Goal: Task Accomplishment & Management: Use online tool/utility

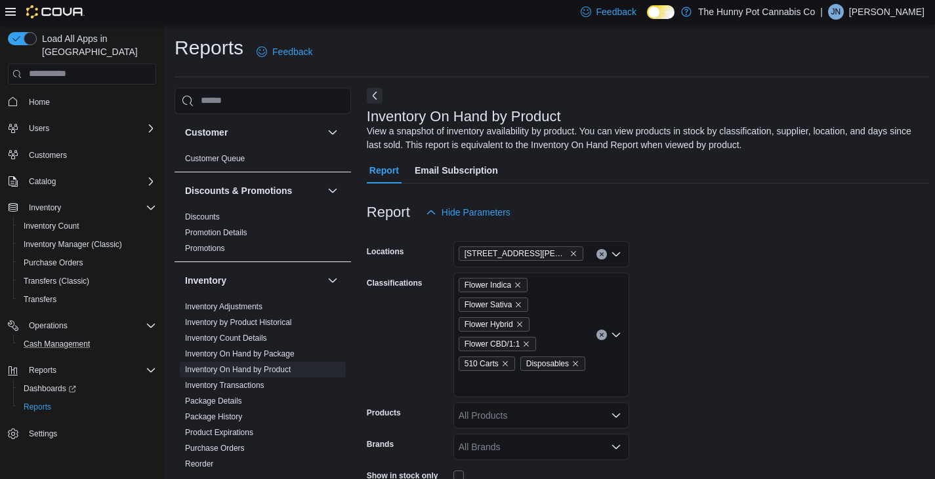
scroll to position [417, 0]
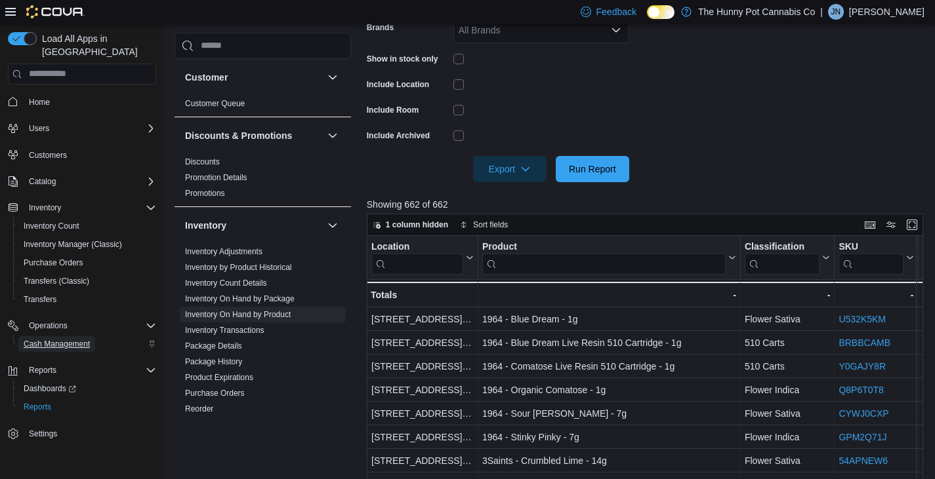
click at [69, 339] on span "Cash Management" at bounding box center [57, 344] width 66 height 10
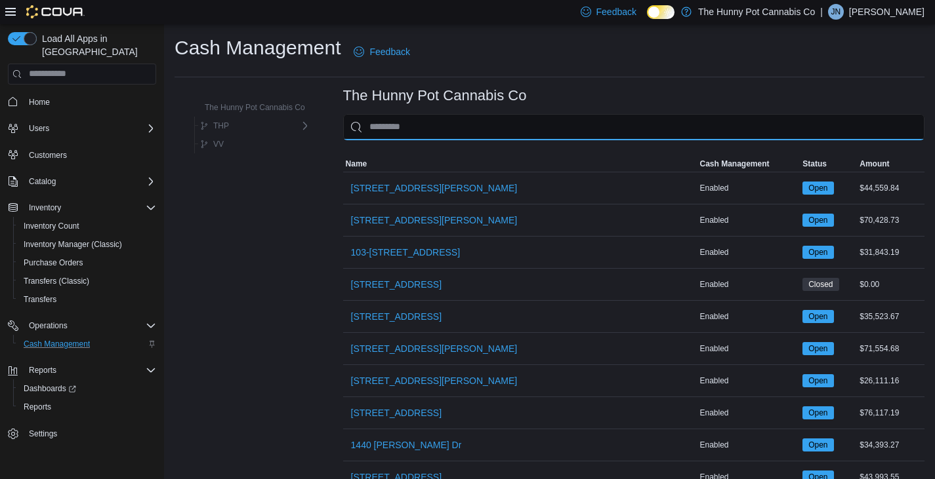
click at [426, 123] on input "This is a search bar. As you type, the results lower in the page will automatic…" at bounding box center [633, 127] width 581 height 26
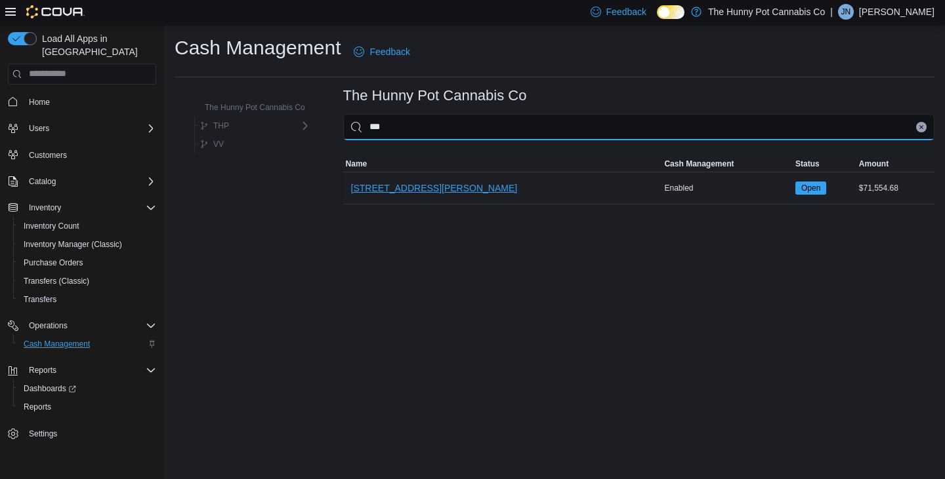
type input "***"
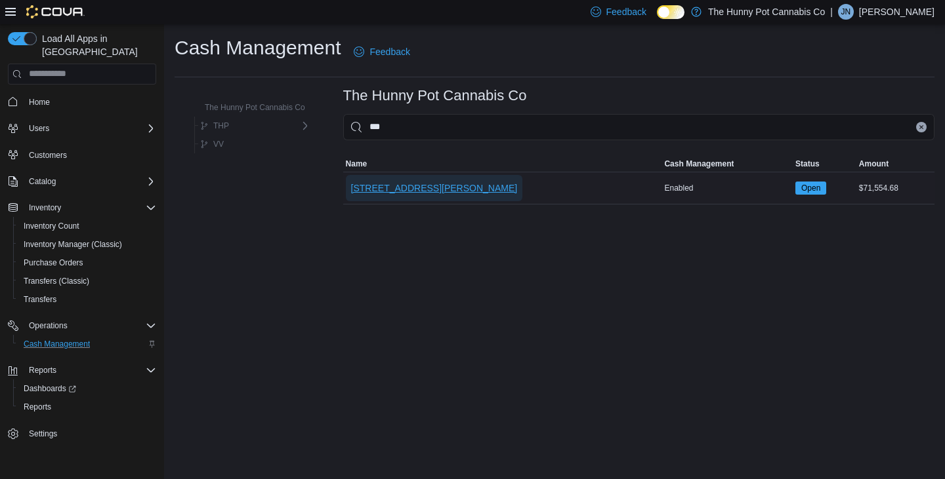
click at [408, 192] on span "[STREET_ADDRESS][PERSON_NAME]" at bounding box center [434, 188] width 167 height 13
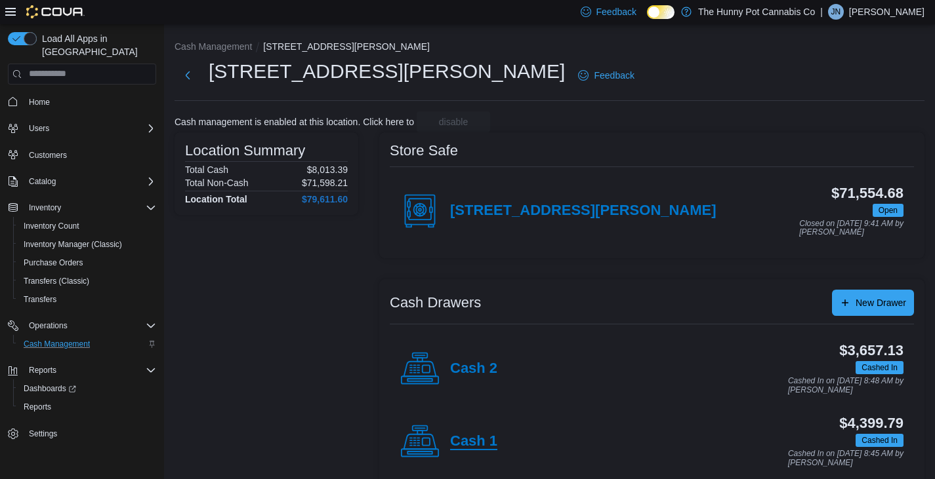
click at [477, 447] on h4 "Cash 1" at bounding box center [473, 442] width 47 height 17
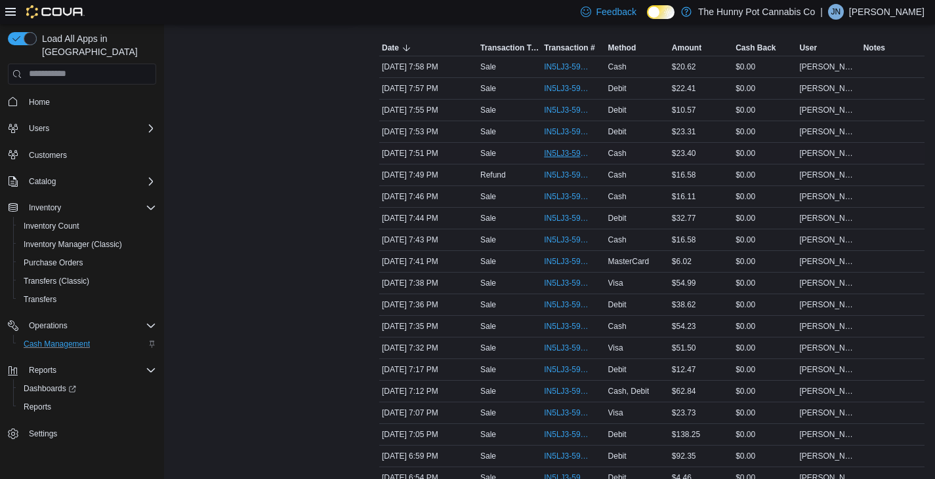
scroll to position [266, 0]
click at [564, 256] on span "IN5LJ3-5957137" at bounding box center [566, 261] width 45 height 10
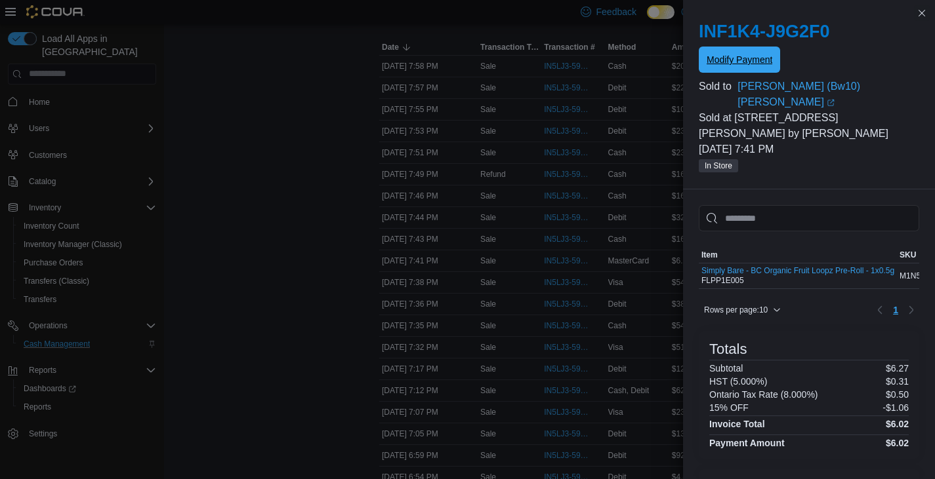
click at [756, 50] on span "Modify Payment" at bounding box center [739, 60] width 66 height 26
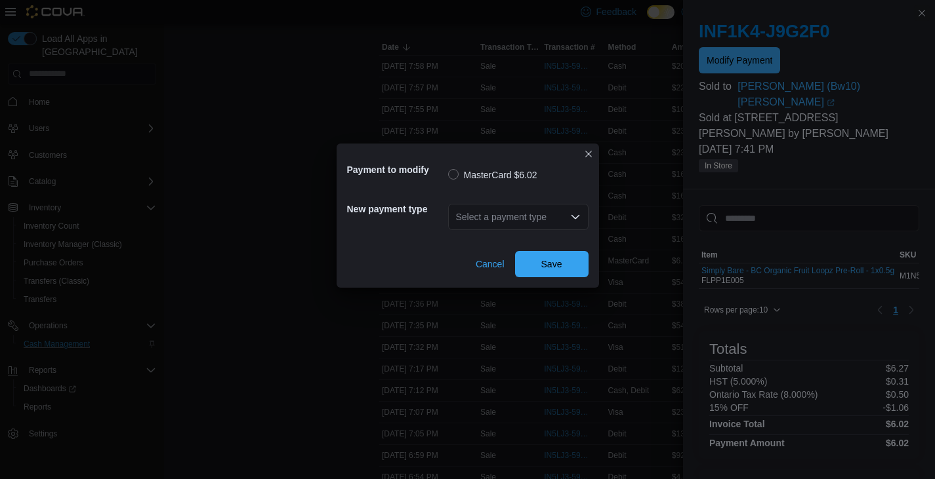
click at [540, 222] on div "Select a payment type" at bounding box center [518, 217] width 140 height 26
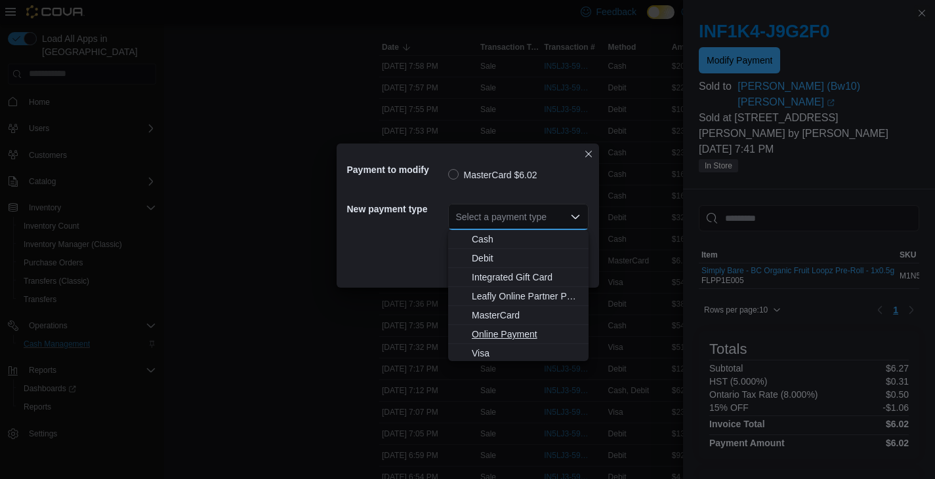
click at [479, 343] on button "Online Payment" at bounding box center [518, 334] width 140 height 19
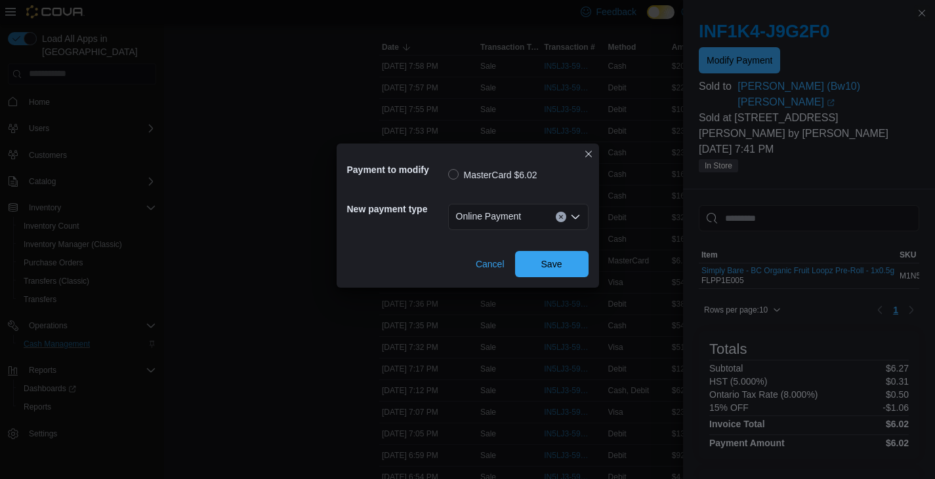
click at [579, 218] on icon "Open list of options" at bounding box center [575, 217] width 10 height 10
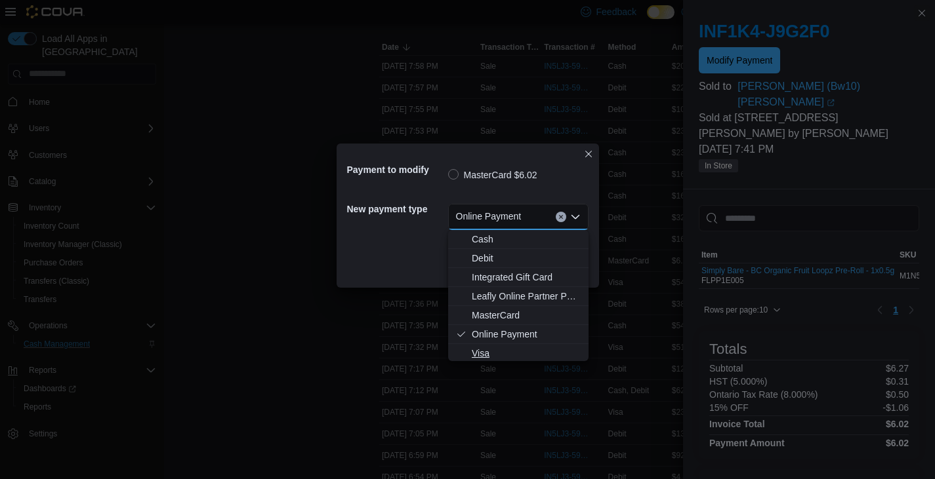
click at [479, 356] on span "Visa" at bounding box center [526, 353] width 109 height 13
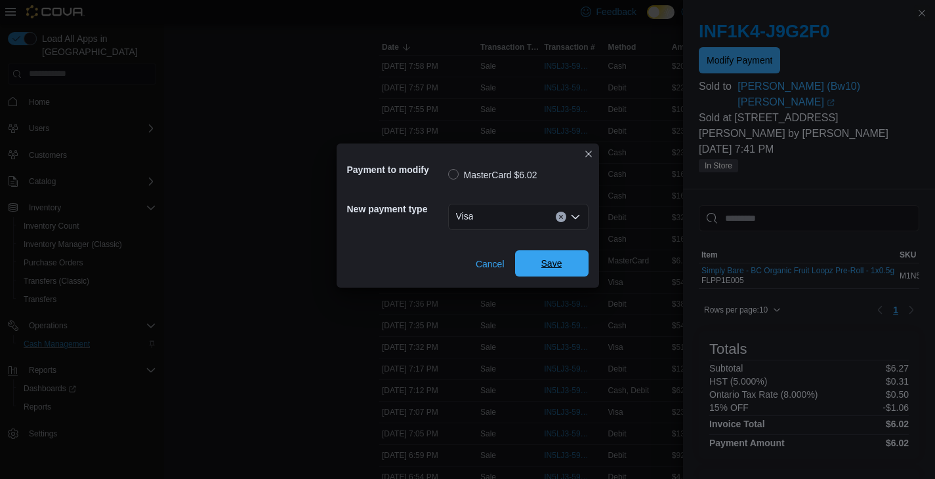
click at [555, 271] on span "Save" at bounding box center [552, 264] width 58 height 26
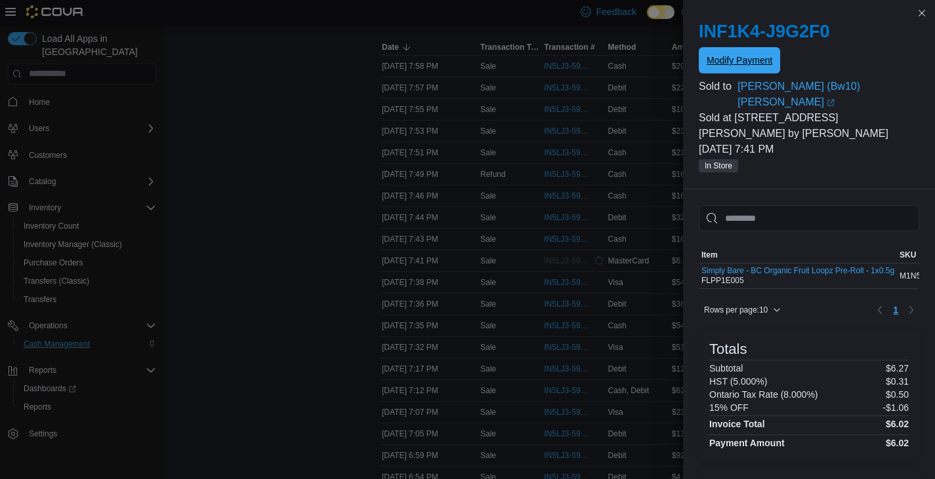
scroll to position [0, 0]
click at [921, 15] on button "Close this dialog" at bounding box center [922, 13] width 16 height 16
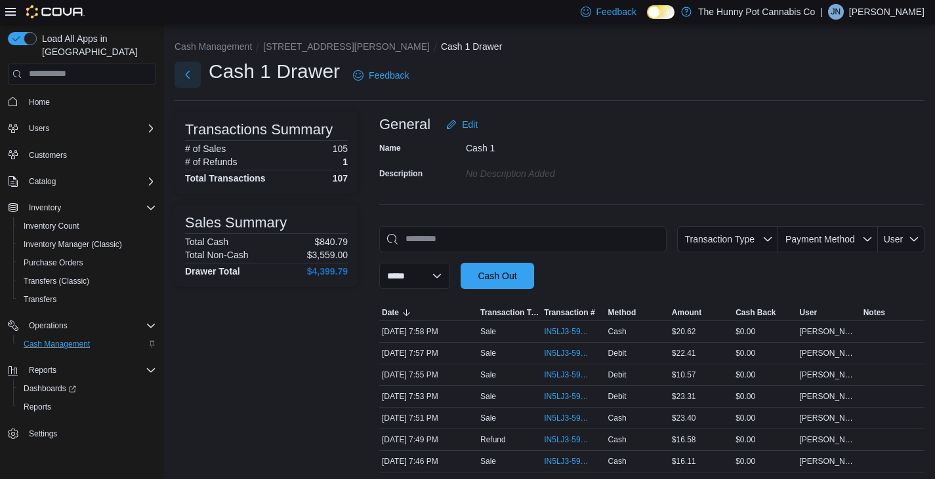
click at [189, 74] on button "Next" at bounding box center [187, 75] width 26 height 26
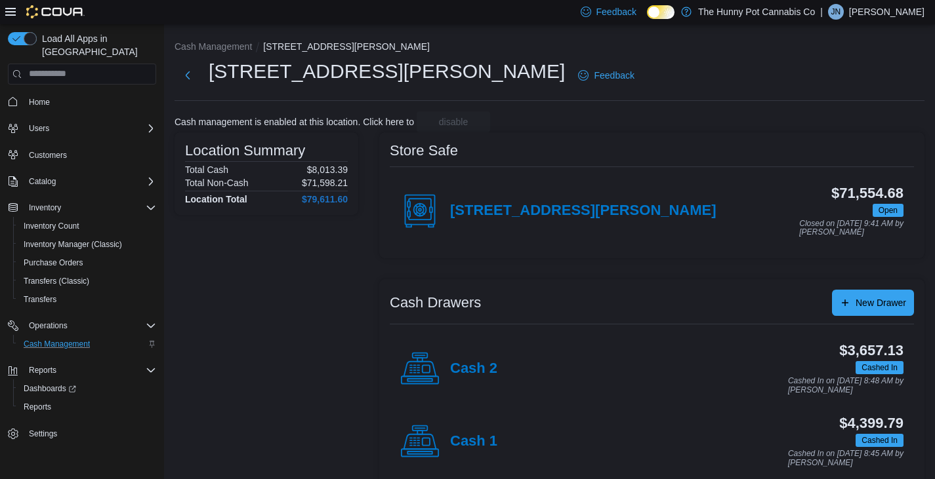
click at [476, 380] on div "Cash 2" at bounding box center [448, 369] width 97 height 39
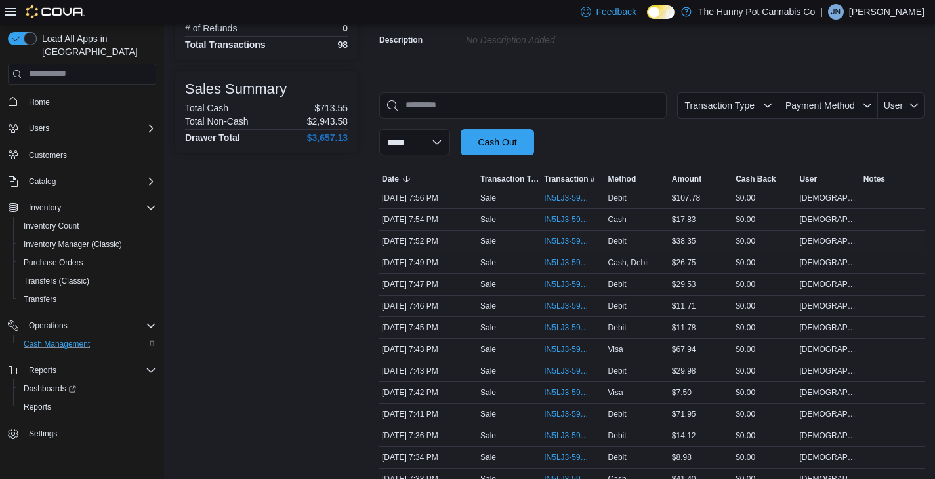
scroll to position [134, 0]
click at [568, 282] on span "IN5LJ3-5957208" at bounding box center [566, 284] width 45 height 10
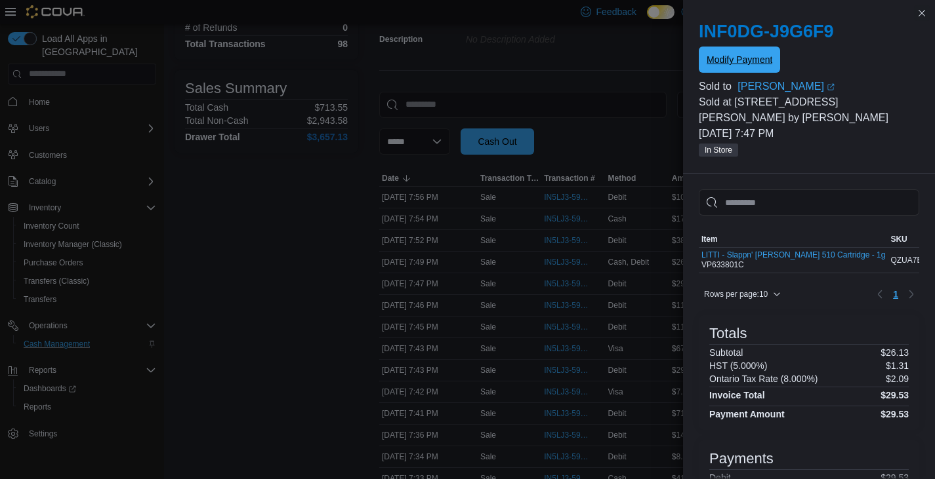
click at [762, 55] on span "Modify Payment" at bounding box center [739, 59] width 66 height 13
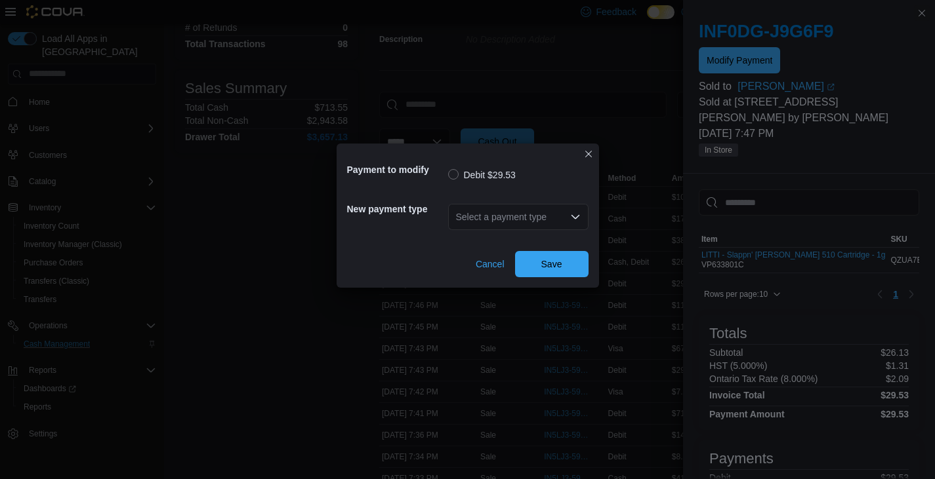
click at [527, 208] on div "Select a payment type" at bounding box center [518, 217] width 140 height 26
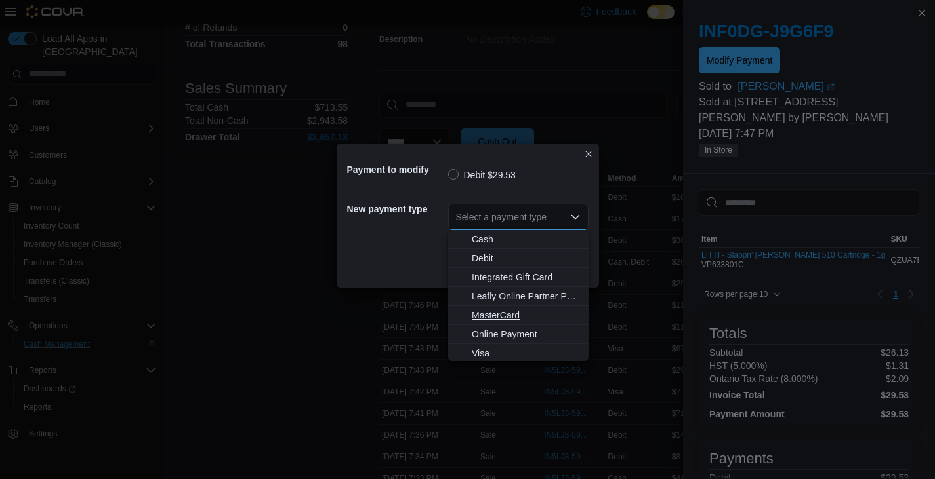
click at [493, 321] on span "MasterCard" at bounding box center [526, 315] width 109 height 13
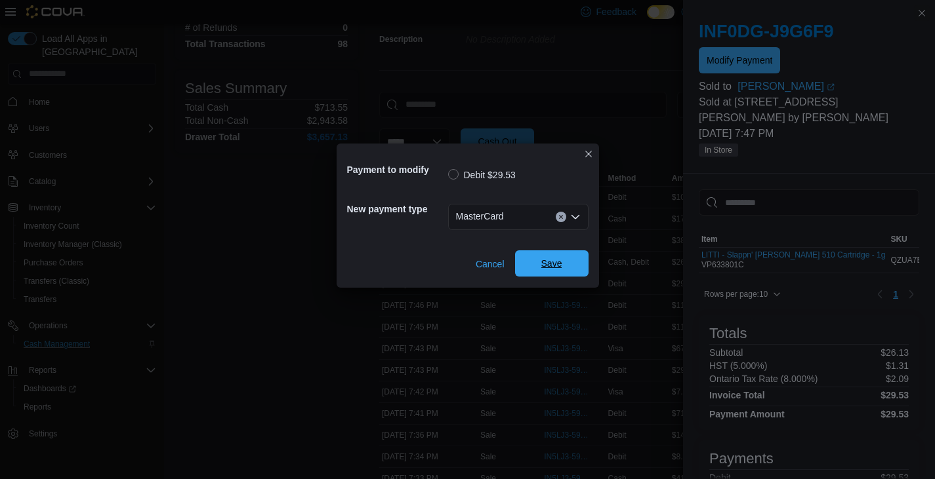
click at [550, 259] on span "Save" at bounding box center [551, 263] width 21 height 13
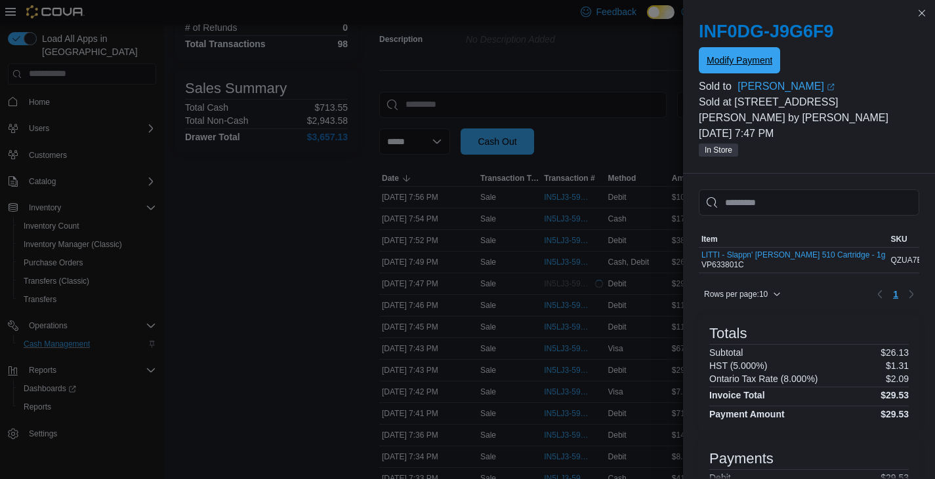
scroll to position [0, 0]
click at [926, 11] on button "Close this dialog" at bounding box center [922, 13] width 16 height 16
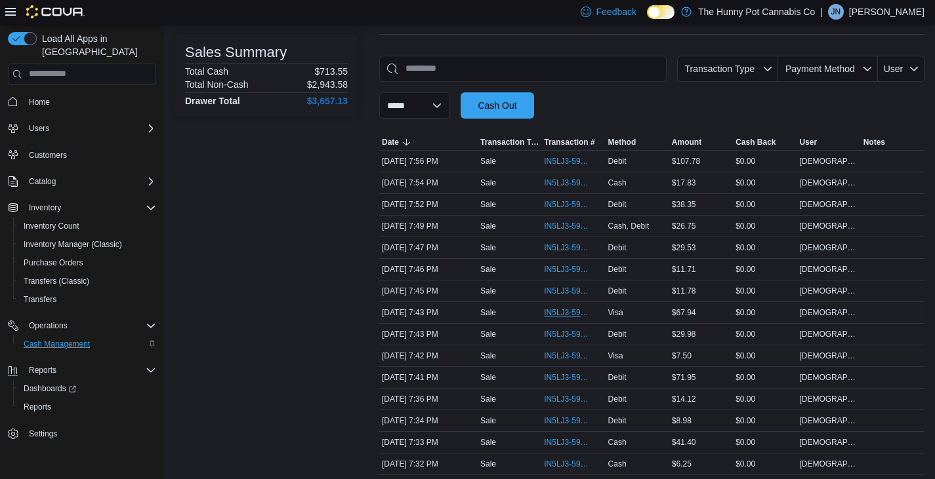
scroll to position [172, 0]
click at [571, 226] on span "IN5LJ3-5957248" at bounding box center [566, 225] width 45 height 10
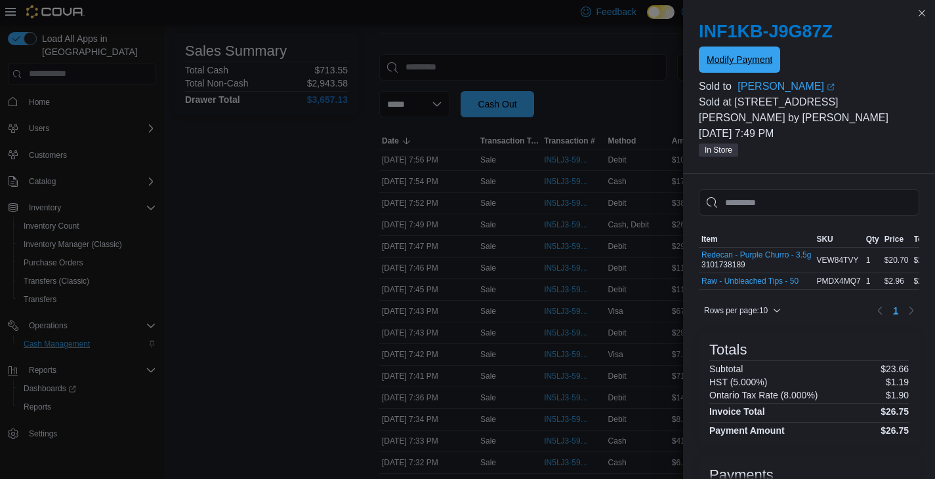
click at [746, 62] on span "Modify Payment" at bounding box center [739, 59] width 66 height 13
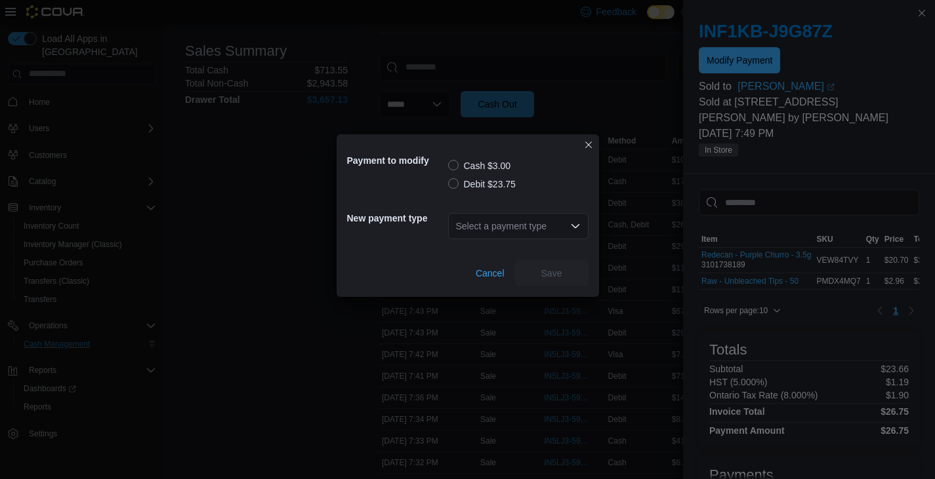
click at [456, 182] on label "Debit $23.75" at bounding box center [482, 184] width 68 height 16
click at [583, 220] on div "Select a payment type" at bounding box center [518, 226] width 140 height 26
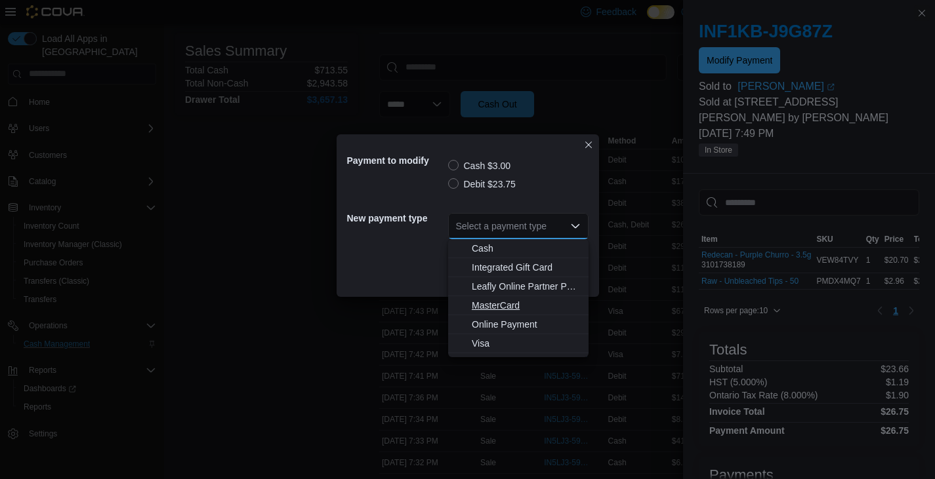
click at [502, 309] on span "MasterCard" at bounding box center [526, 305] width 109 height 13
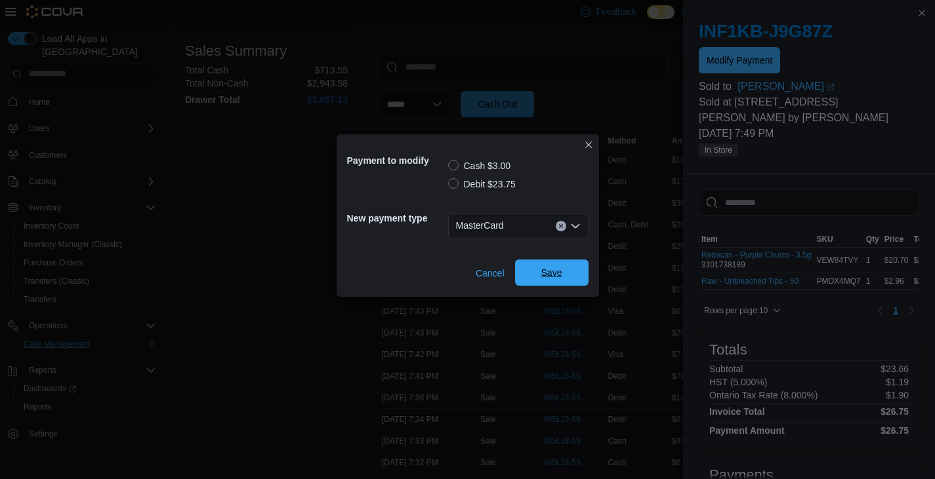
click at [552, 285] on span "Save" at bounding box center [552, 273] width 58 height 26
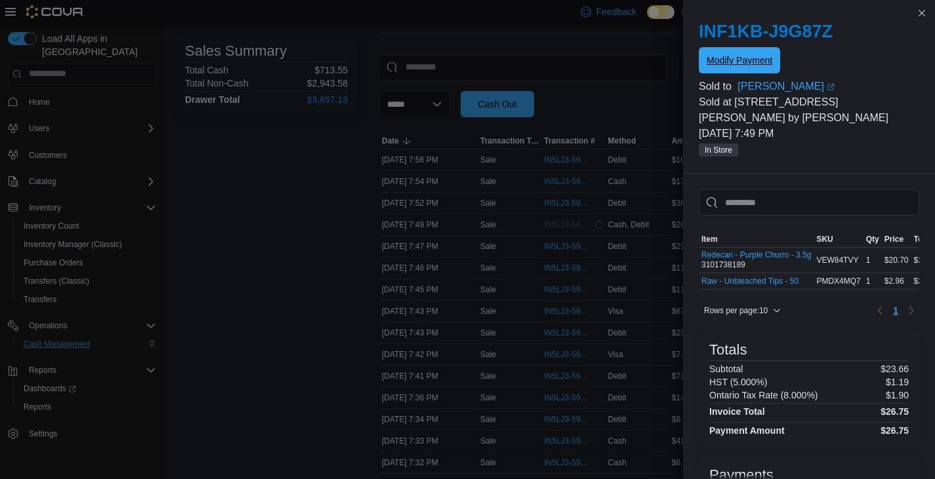
scroll to position [0, 0]
click at [924, 15] on button "Close this dialog" at bounding box center [922, 13] width 16 height 16
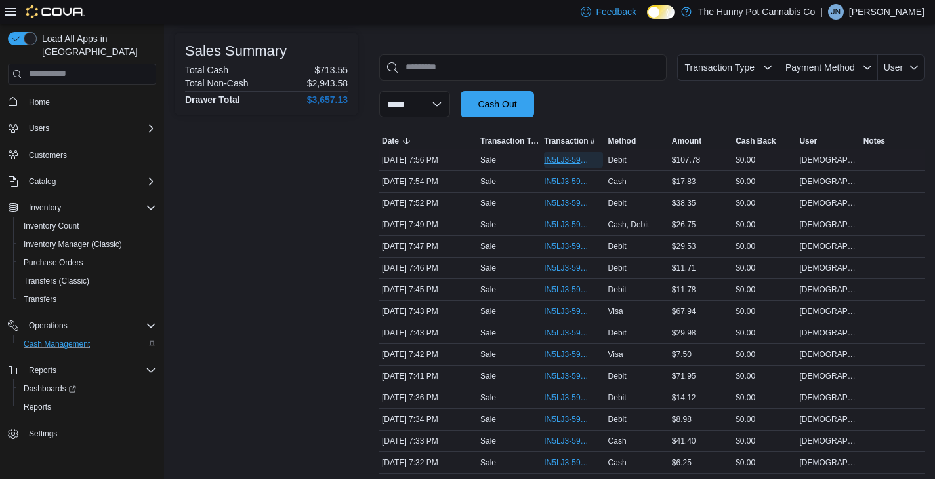
click at [576, 159] on span "IN5LJ3-5957334" at bounding box center [566, 160] width 45 height 10
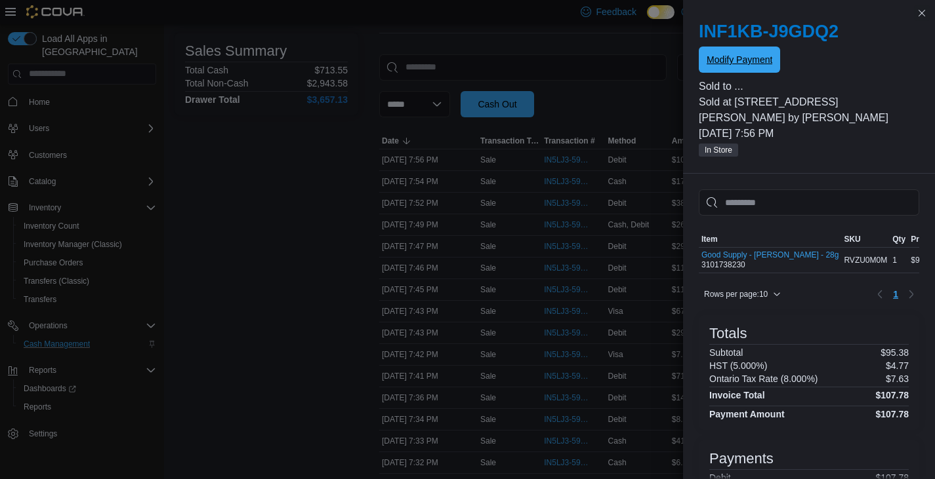
click at [752, 67] on span "Modify Payment" at bounding box center [739, 60] width 66 height 26
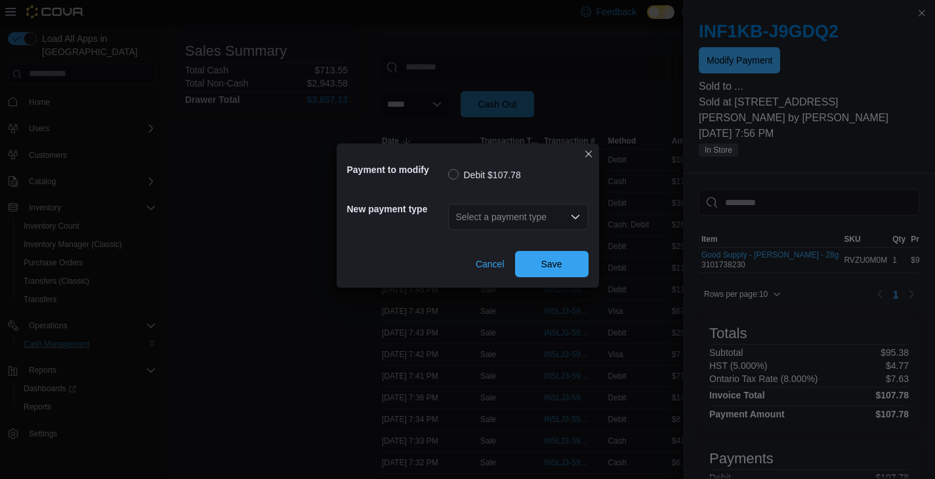
click at [569, 216] on div "Select a payment type" at bounding box center [518, 217] width 140 height 26
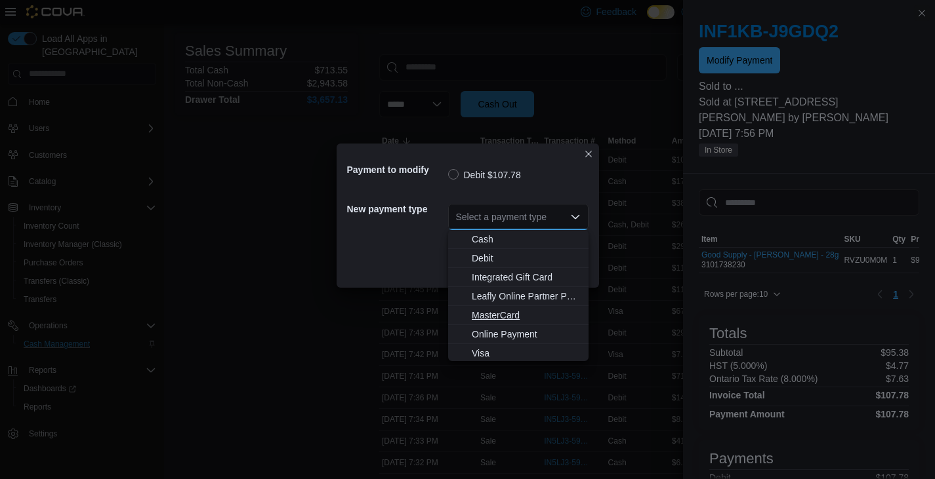
click at [498, 316] on span "MasterCard" at bounding box center [526, 315] width 109 height 13
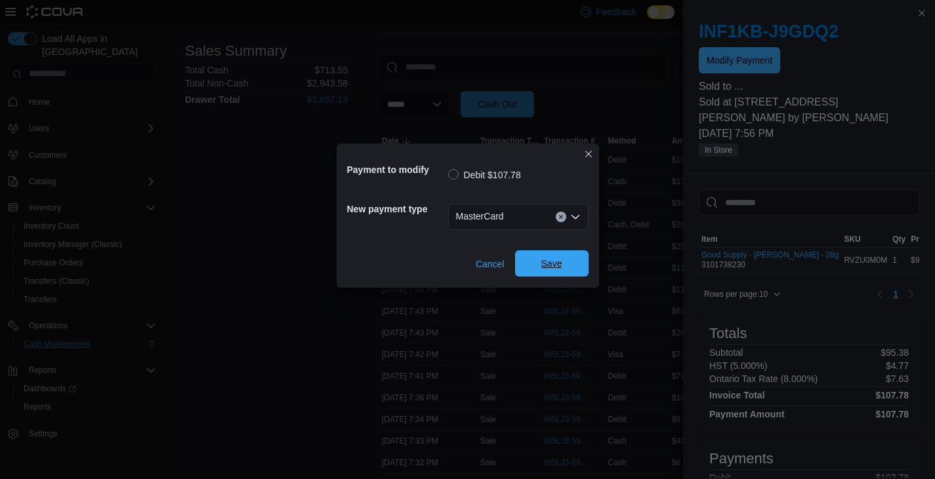
click at [558, 260] on span "Save" at bounding box center [551, 263] width 21 height 13
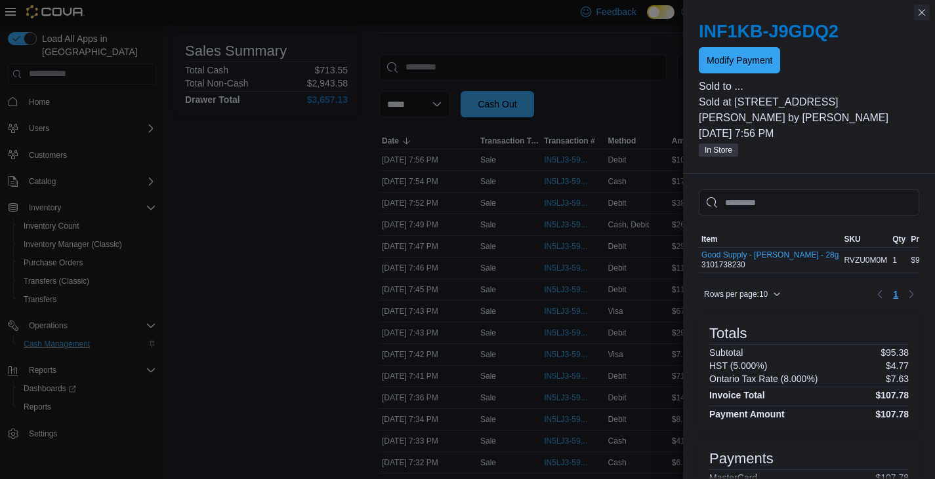
click at [918, 18] on button "Close this dialog" at bounding box center [922, 13] width 16 height 16
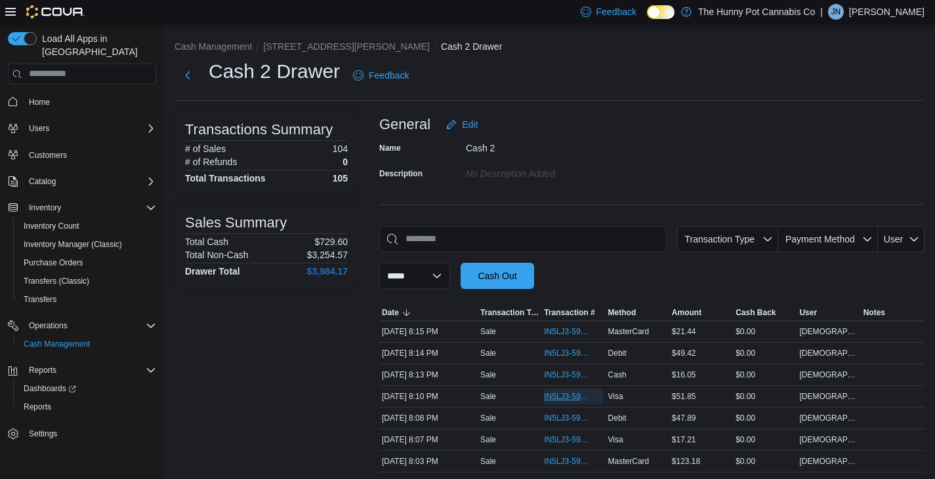
click at [577, 399] on span "IN5LJ3-5957474" at bounding box center [566, 397] width 45 height 10
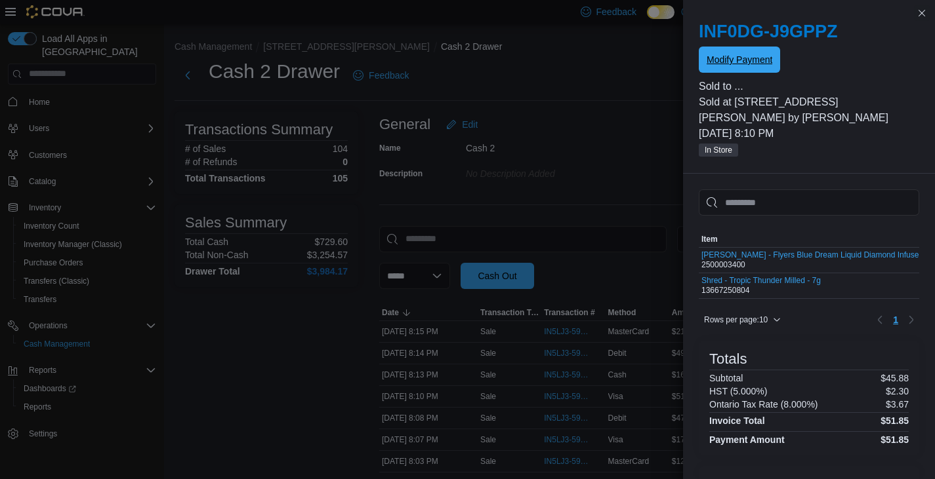
click at [737, 53] on span "Modify Payment" at bounding box center [739, 60] width 66 height 26
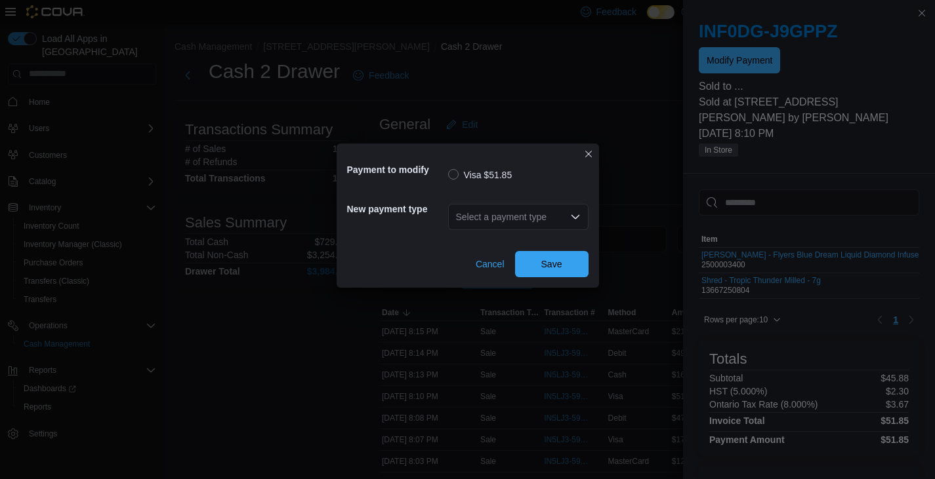
click at [560, 217] on div "Select a payment type" at bounding box center [518, 217] width 140 height 26
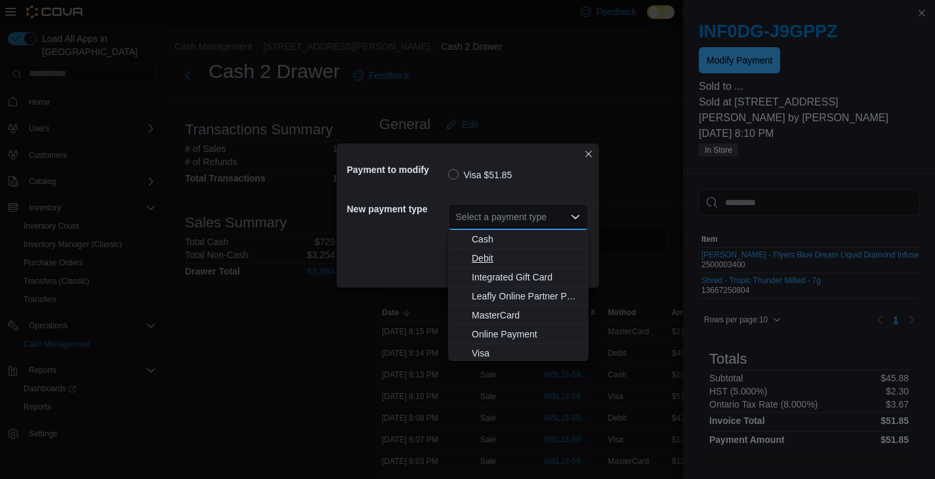
click at [484, 256] on span "Debit" at bounding box center [526, 258] width 109 height 13
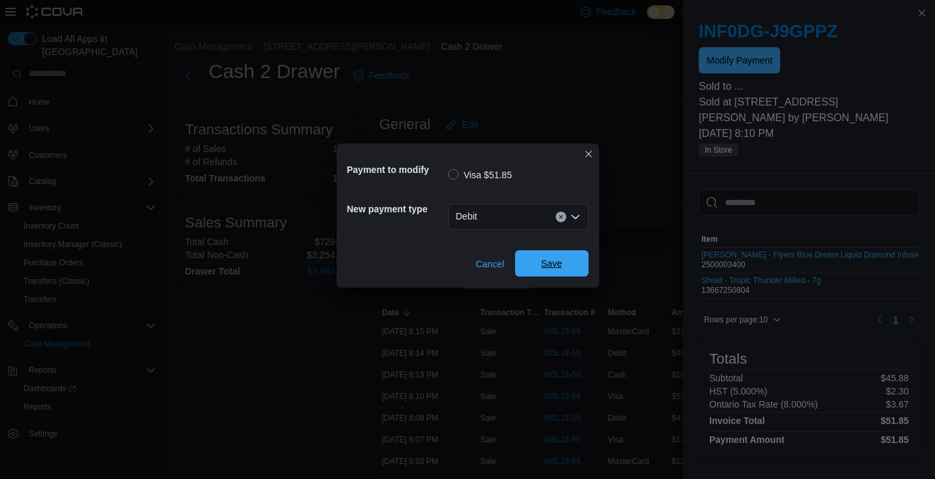
click at [550, 269] on span "Save" at bounding box center [551, 263] width 21 height 13
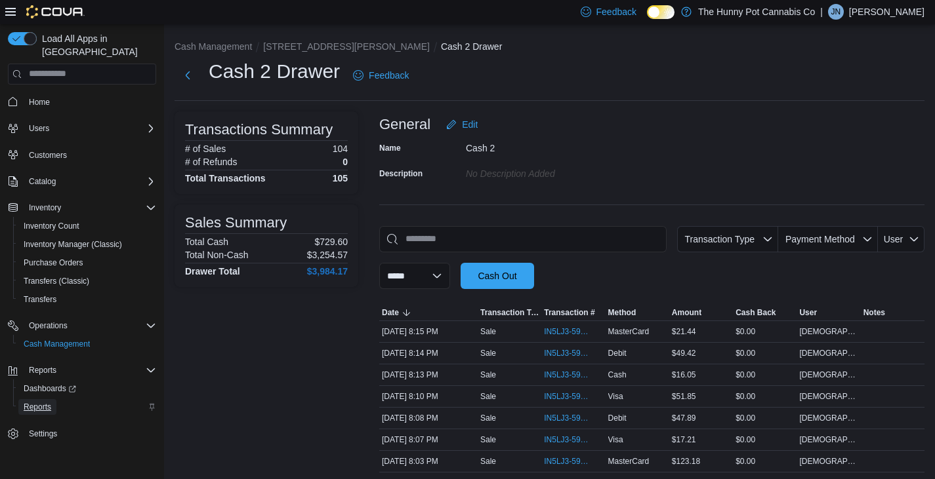
click at [34, 402] on span "Reports" at bounding box center [38, 407] width 28 height 10
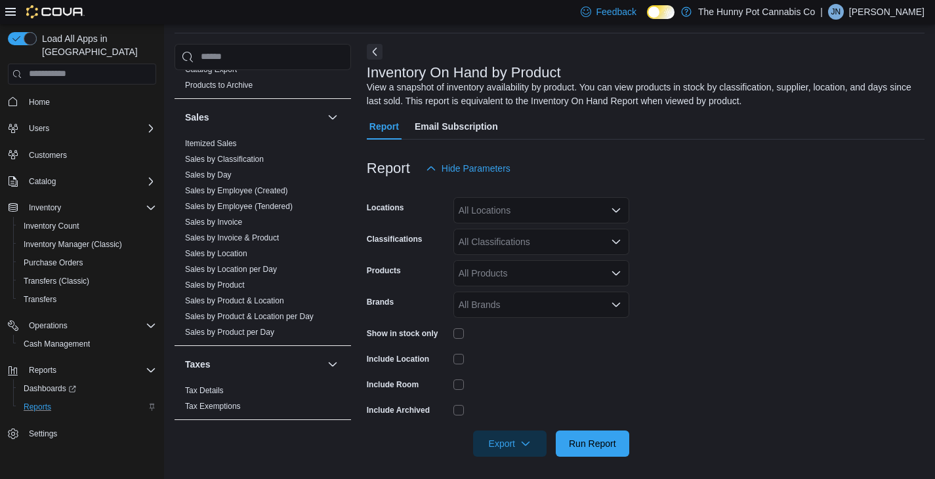
scroll to position [619, 0]
click at [254, 190] on link "Sales by Employee (Created)" at bounding box center [236, 187] width 103 height 9
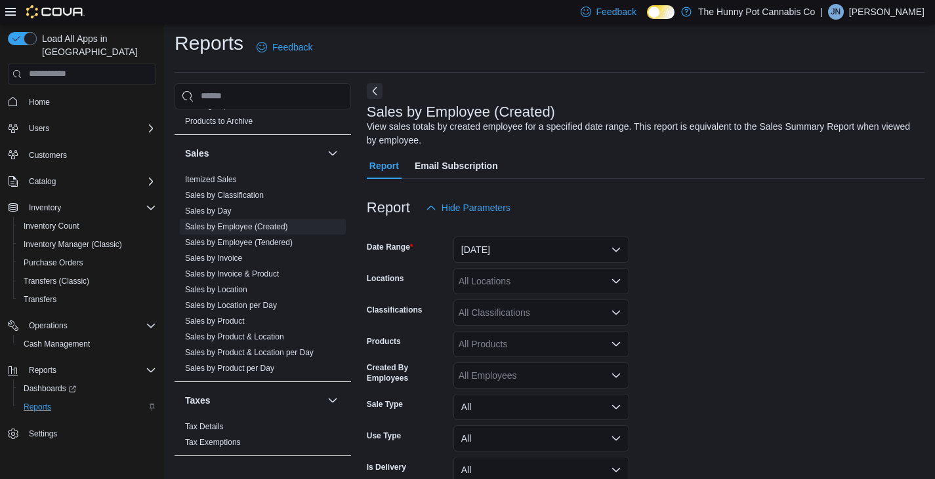
scroll to position [44, 0]
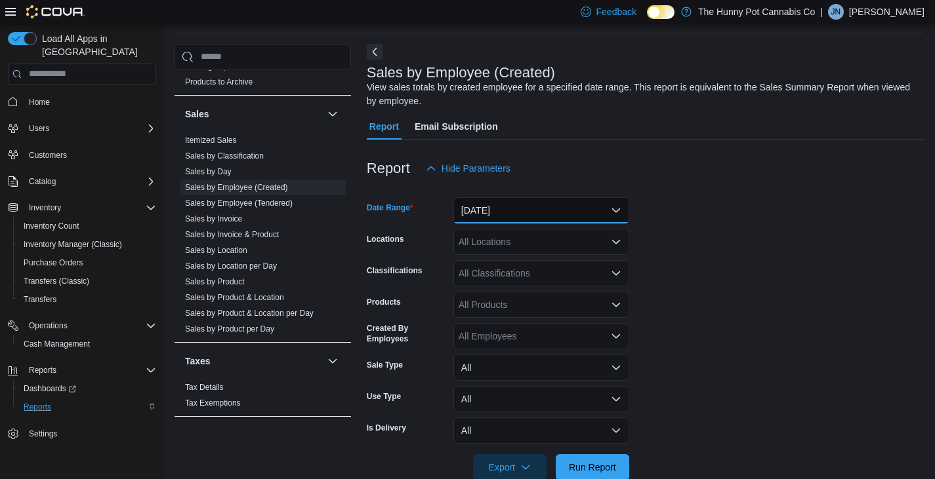
click at [605, 217] on button "[DATE]" at bounding box center [541, 210] width 176 height 26
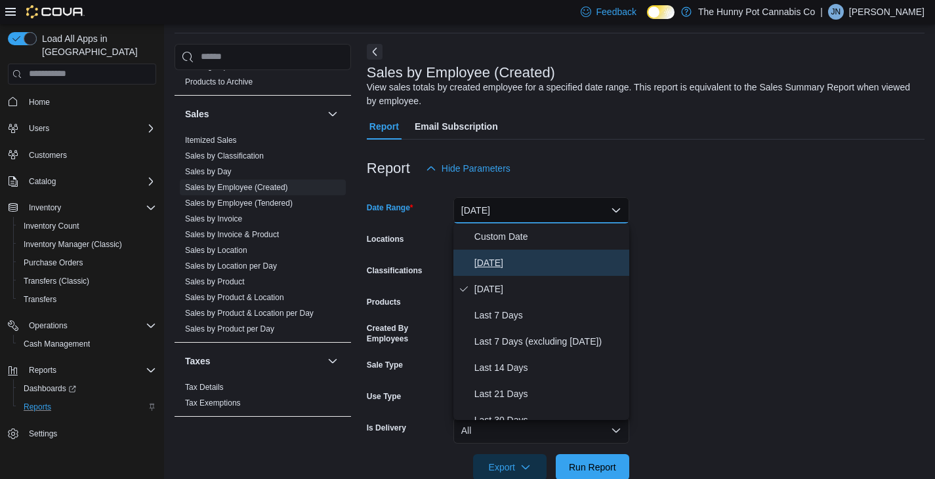
click at [508, 254] on button "[DATE]" at bounding box center [541, 263] width 176 height 26
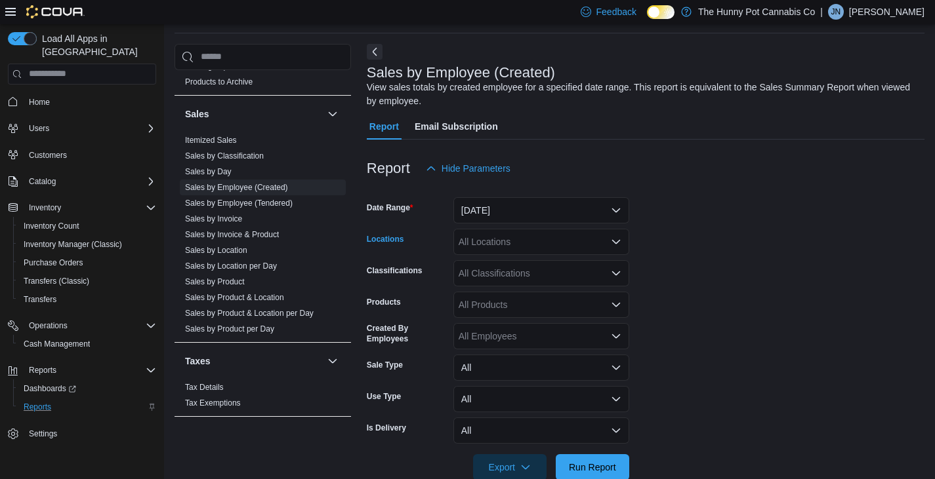
click at [578, 243] on div "All Locations" at bounding box center [541, 242] width 176 height 26
type input "***"
click at [550, 262] on span "[STREET_ADDRESS][PERSON_NAME]" at bounding box center [578, 264] width 167 height 13
click at [664, 350] on form "Date Range [DATE] Locations [STREET_ADDRESS][PERSON_NAME] Classifications All C…" at bounding box center [646, 331] width 558 height 299
click at [619, 338] on icon "Open list of options" at bounding box center [616, 336] width 10 height 10
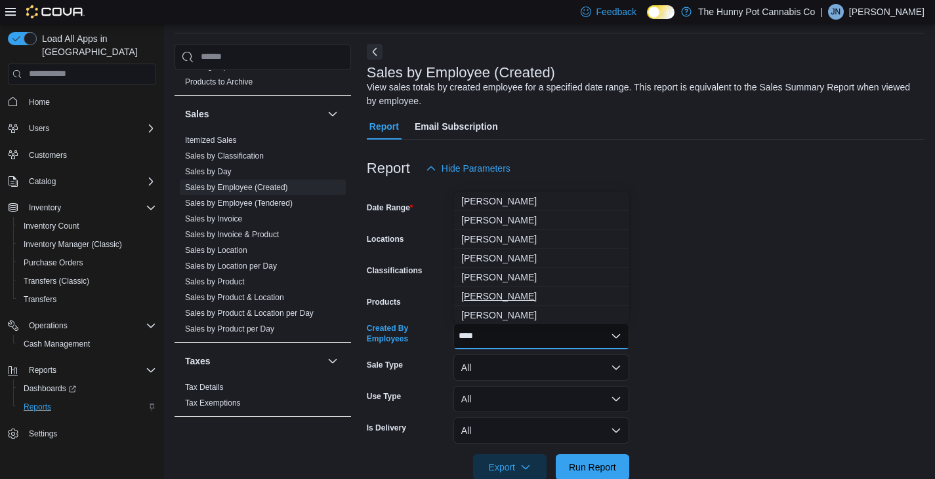
type input "****"
click at [485, 298] on span "[PERSON_NAME]" at bounding box center [541, 296] width 160 height 13
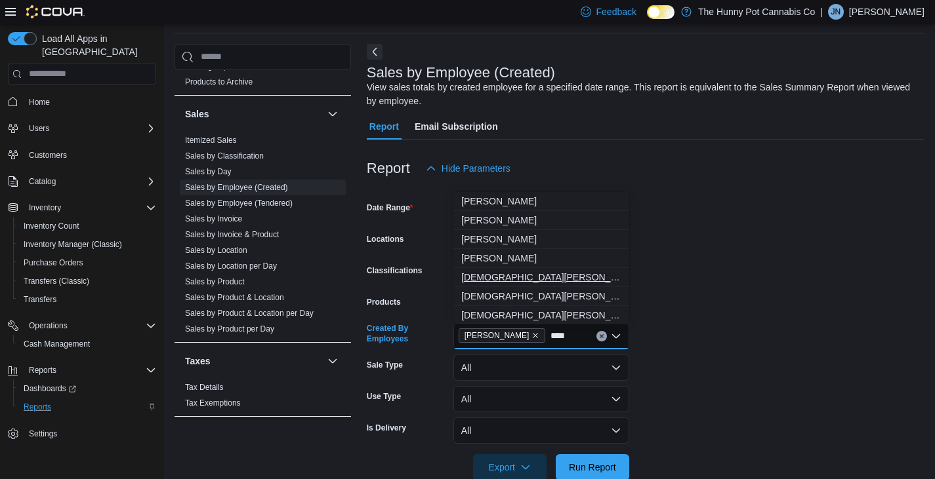
type input "****"
click at [509, 281] on span "[DEMOGRAPHIC_DATA][PERSON_NAME]" at bounding box center [541, 277] width 160 height 13
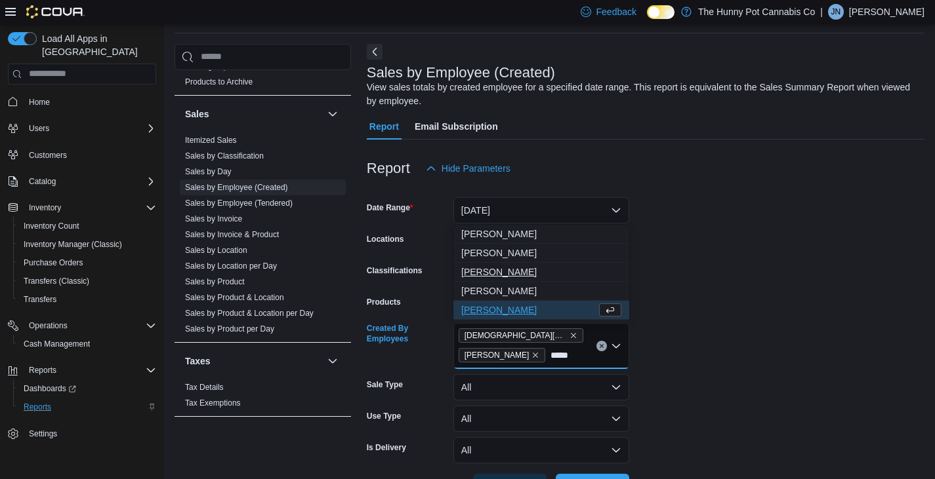
type input "*****"
click at [502, 270] on span "[PERSON_NAME]" at bounding box center [541, 272] width 160 height 13
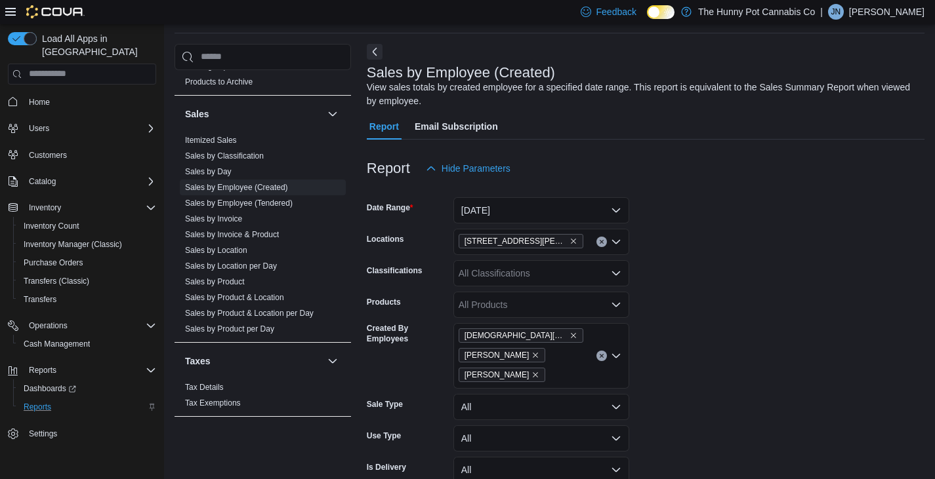
click at [721, 358] on form "Date Range [DATE] Locations [STREET_ADDRESS][PERSON_NAME] Classifications All C…" at bounding box center [646, 351] width 558 height 338
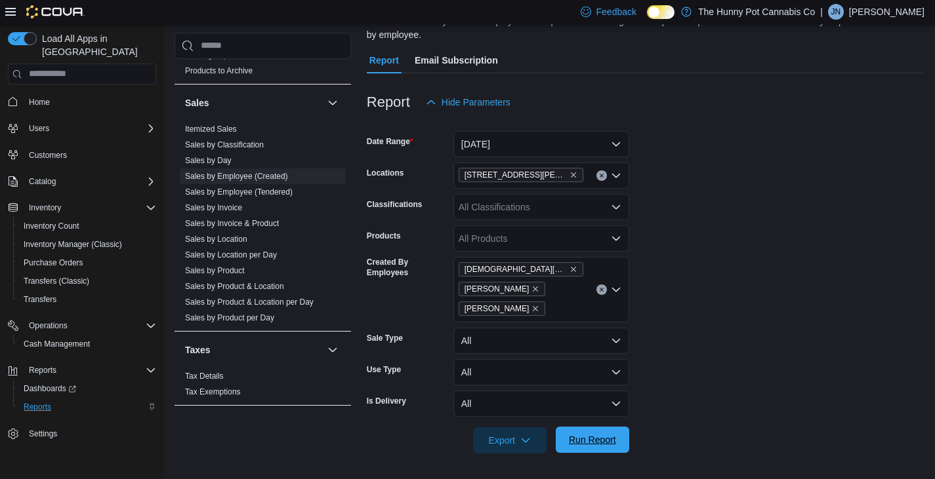
click at [587, 442] on span "Run Report" at bounding box center [592, 440] width 47 height 13
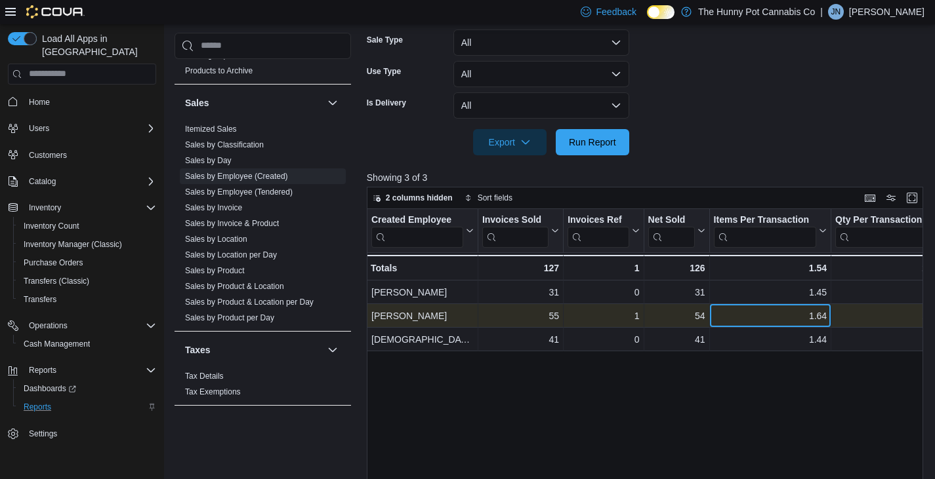
click at [777, 321] on div "1.64" at bounding box center [769, 316] width 113 height 16
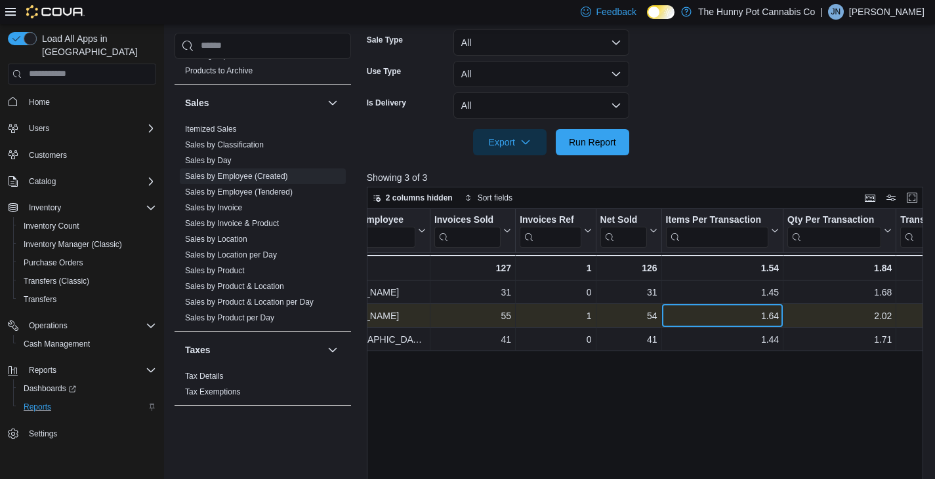
scroll to position [0, 57]
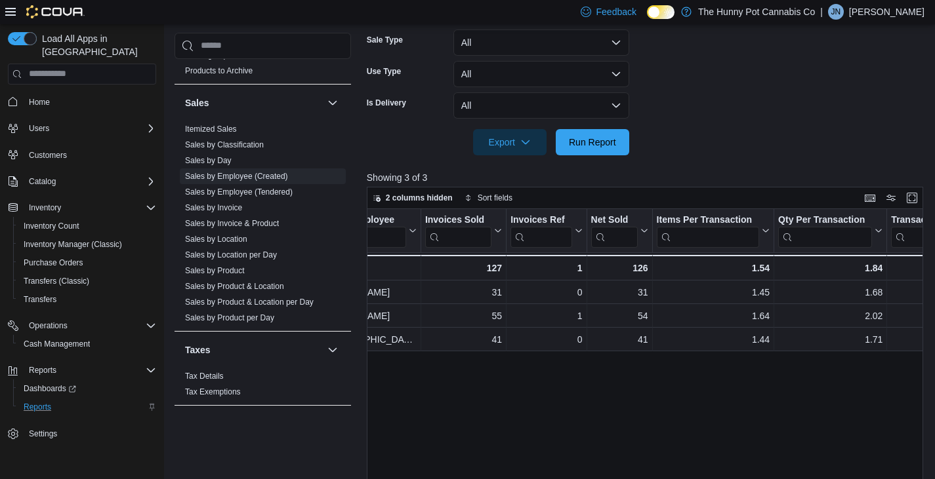
click at [782, 361] on div "Created Employee Click to view column header actions Invoices Sold Click to vie…" at bounding box center [648, 389] width 562 height 361
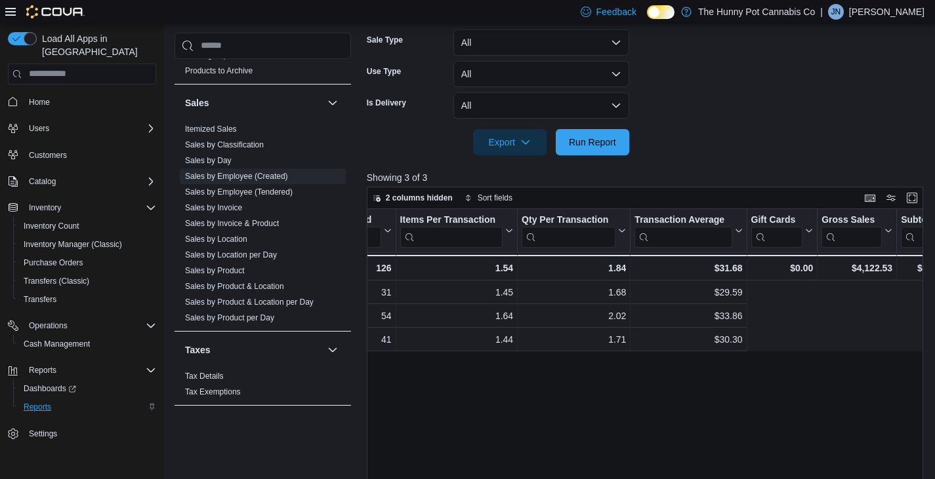
scroll to position [0, 0]
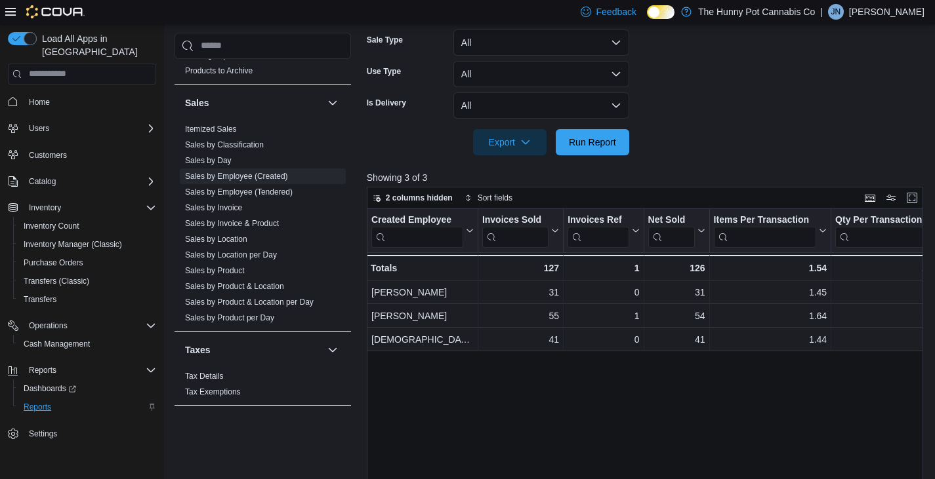
click at [853, 369] on div "Created Employee Click to view column header actions Invoices Sold Click to vie…" at bounding box center [648, 389] width 562 height 361
click at [35, 97] on span "Home" at bounding box center [39, 102] width 21 height 10
